Goal: Navigation & Orientation: Find specific page/section

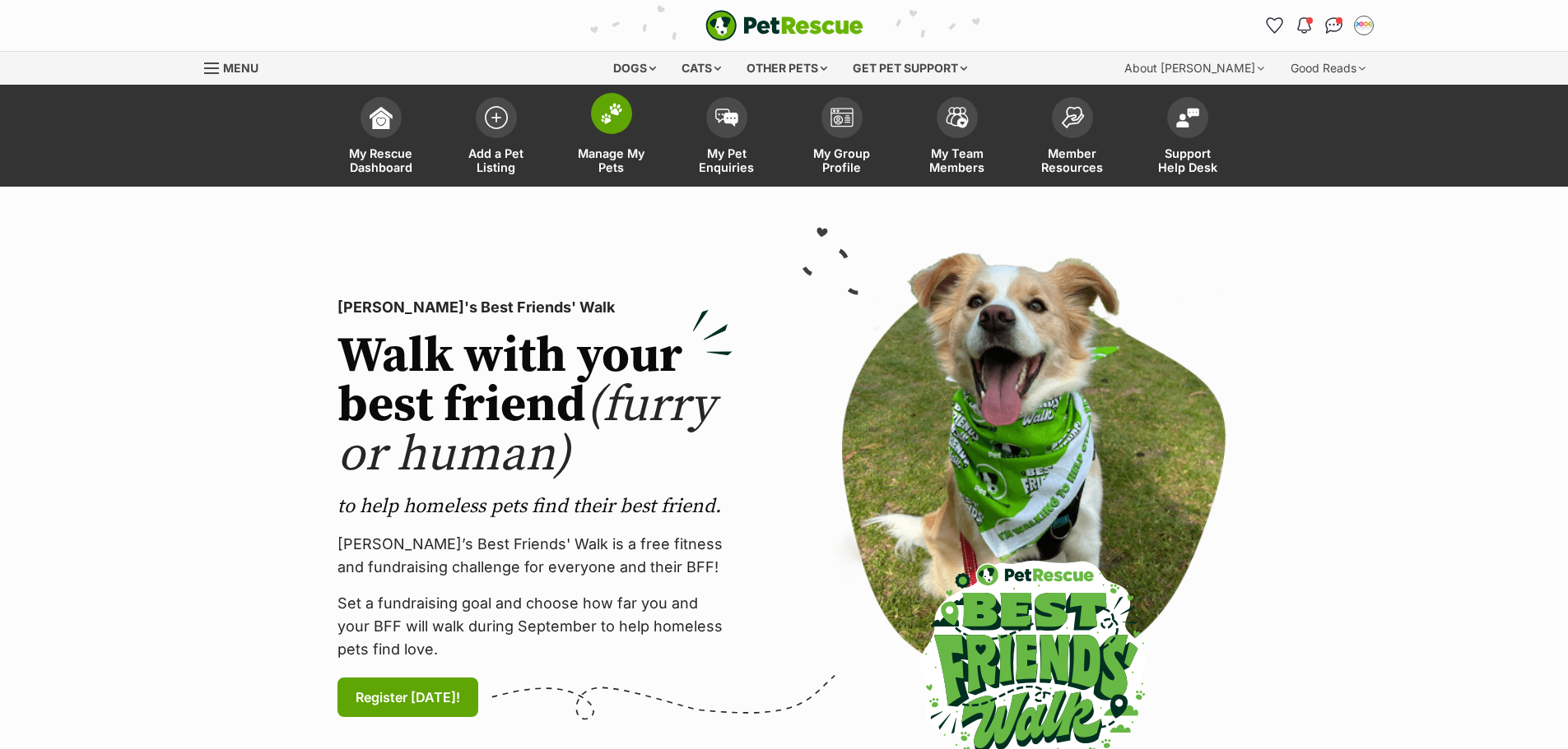
click at [615, 118] on img at bounding box center [611, 114] width 23 height 22
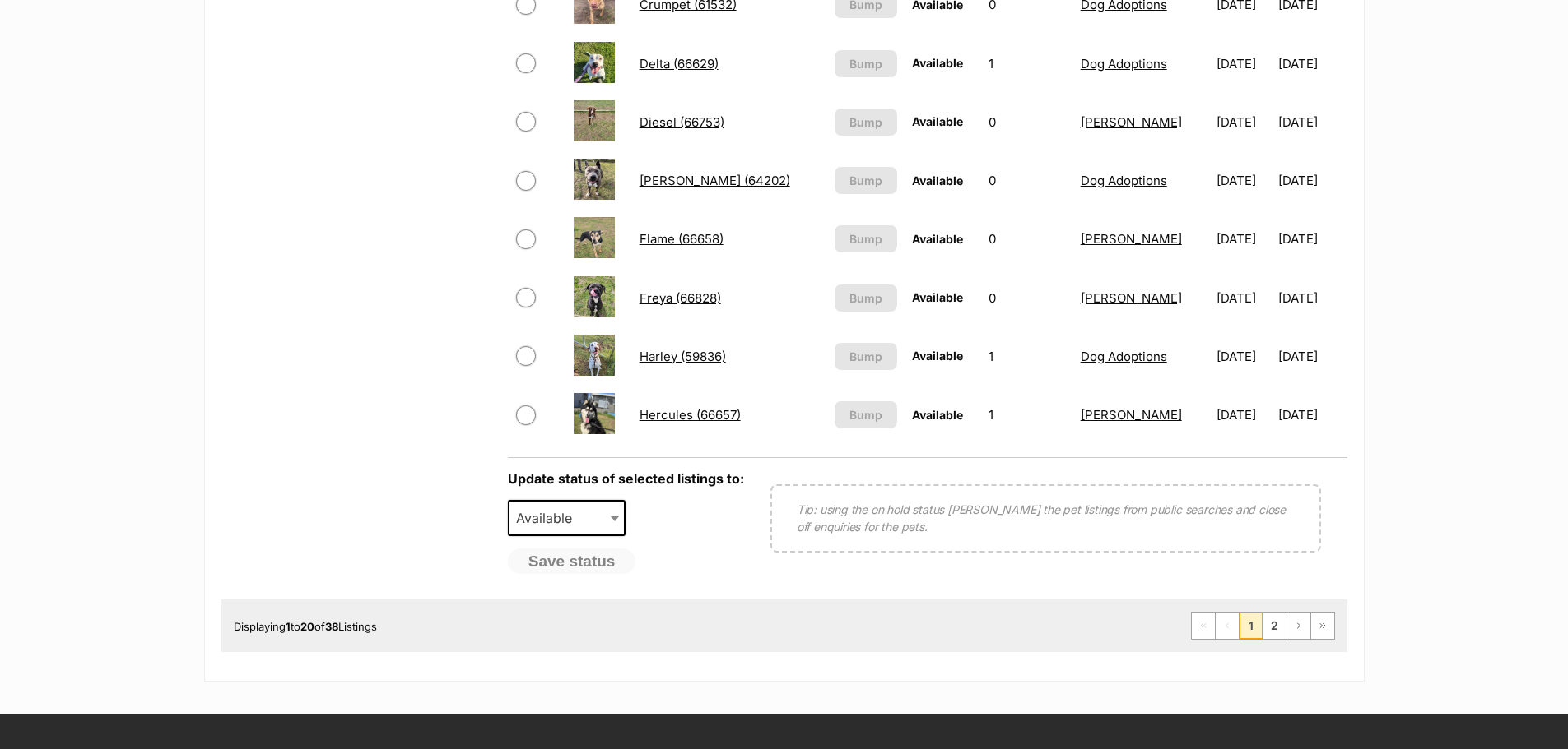
scroll to position [1316, 0]
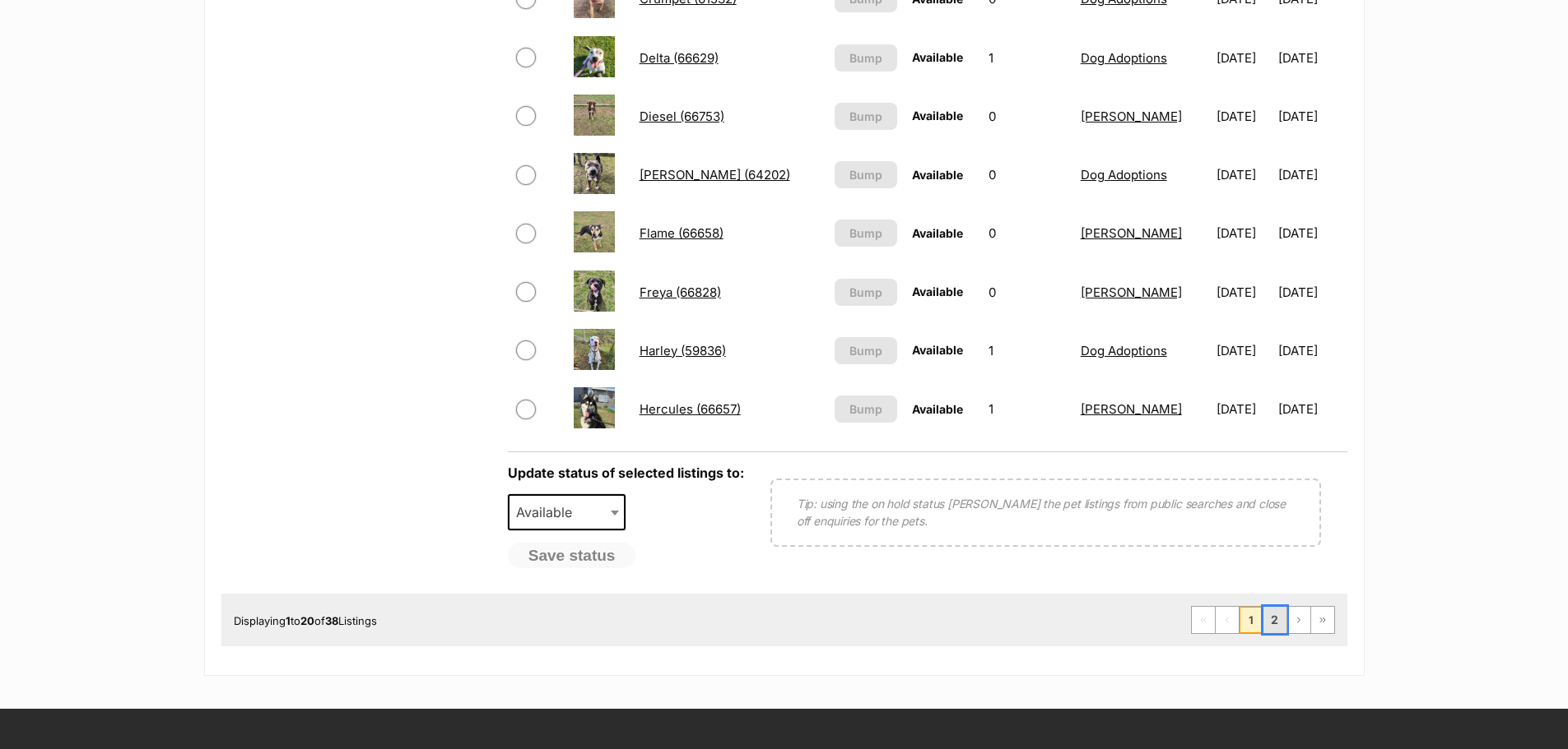
click at [1278, 624] on link "2" at bounding box center [1275, 620] width 23 height 26
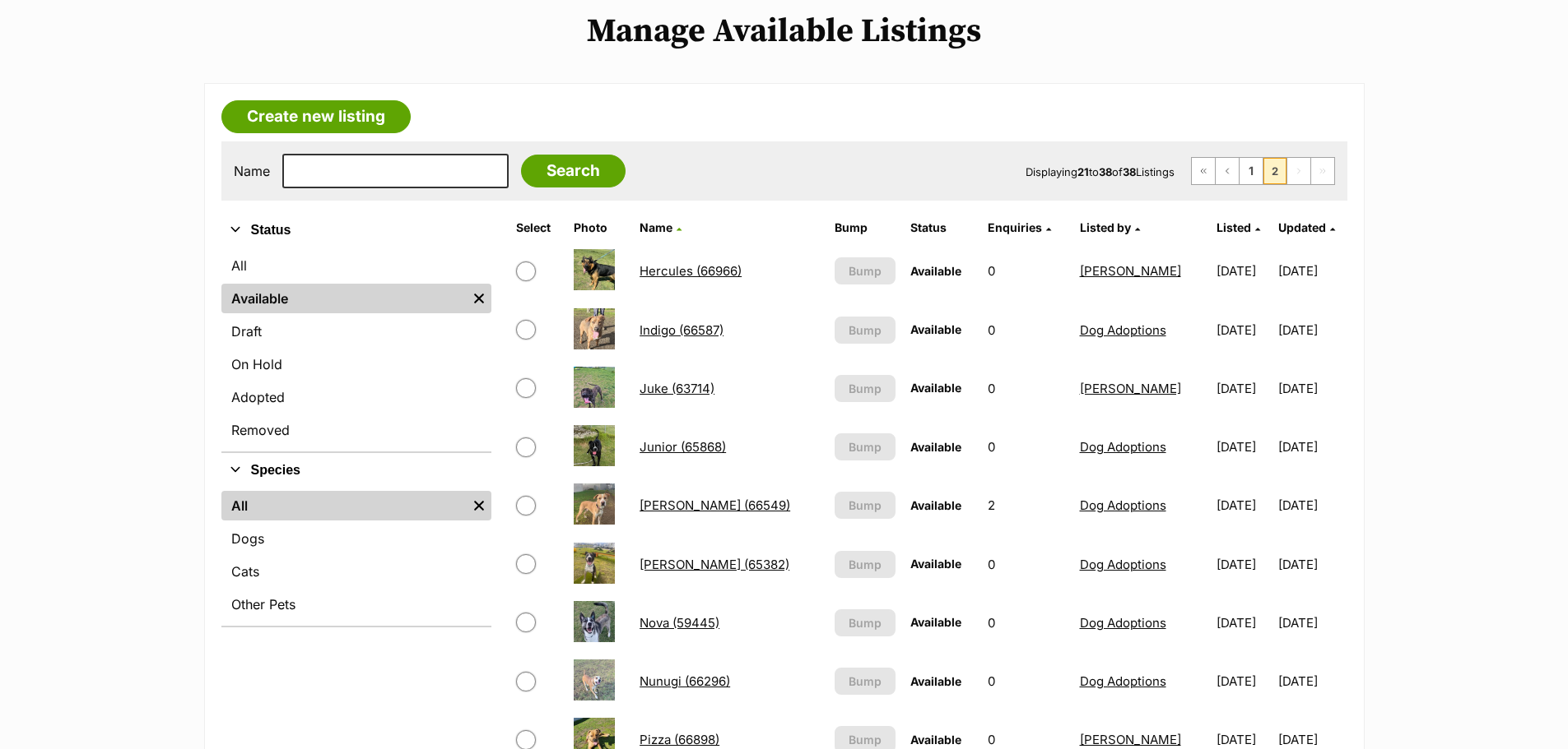
scroll to position [165, 0]
